Goal: Download file/media

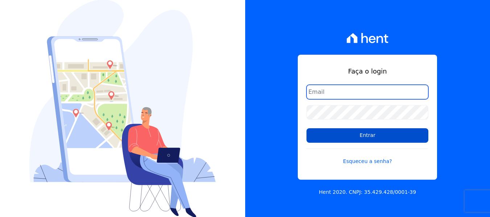
type input "[PERSON_NAME][EMAIL_ADDRESS][DOMAIN_NAME]"
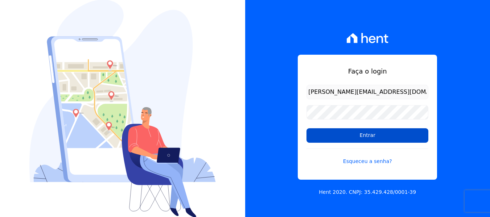
click at [370, 141] on input "Entrar" at bounding box center [367, 135] width 122 height 15
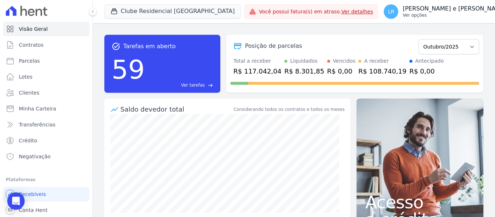
click at [433, 18] on div "LR [PERSON_NAME] e [PERSON_NAME] Ver opções" at bounding box center [445, 11] width 123 height 15
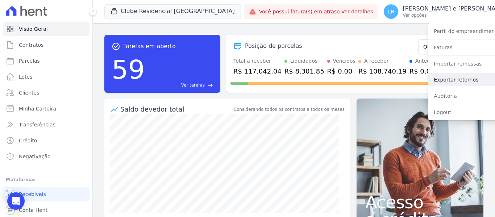
click at [429, 78] on link "Exportar retornos" at bounding box center [474, 79] width 93 height 13
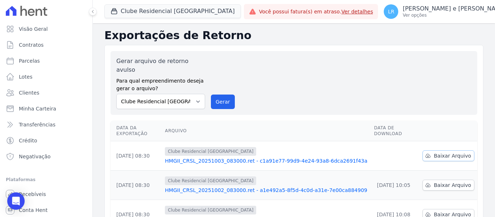
click at [447, 150] on link "Baixar Arquivo" at bounding box center [449, 155] width 52 height 11
